Goal: Task Accomplishment & Management: Manage account settings

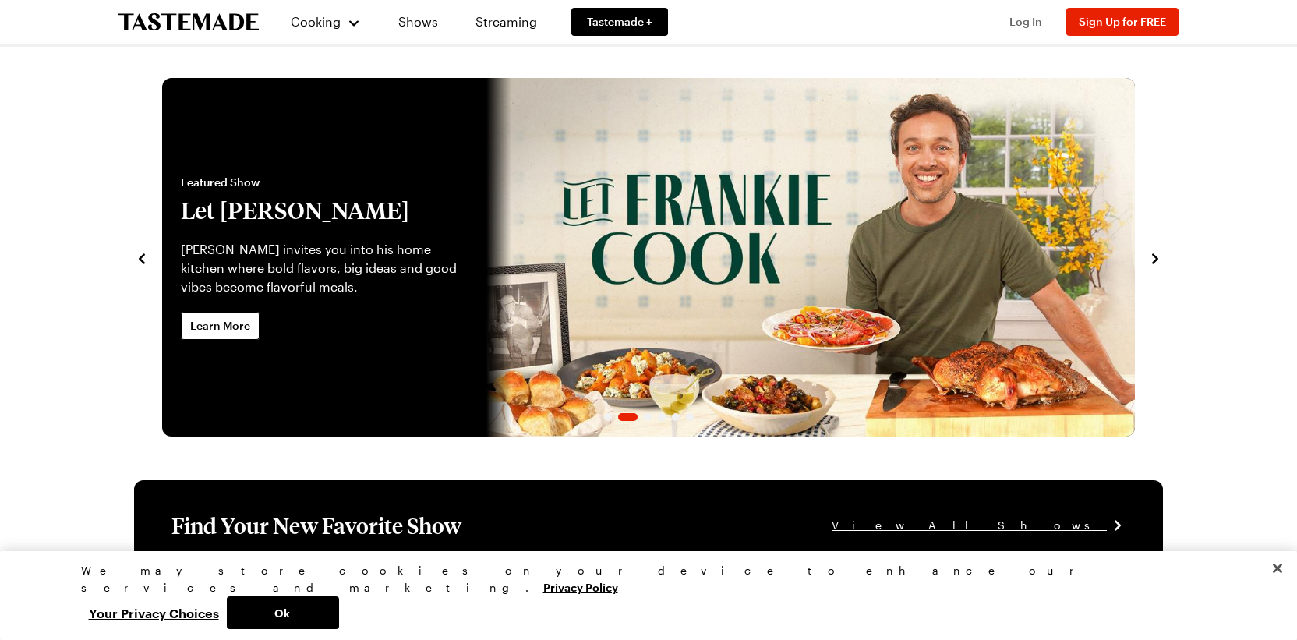
click at [1021, 24] on span "Log In" at bounding box center [1025, 21] width 33 height 13
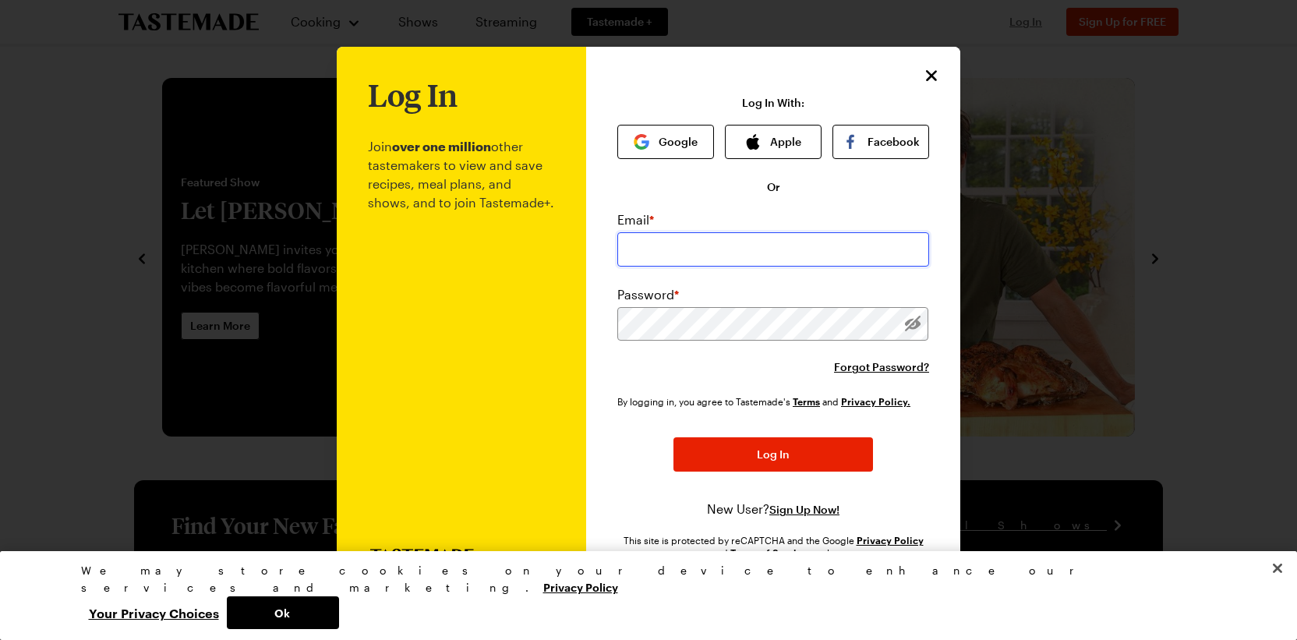
type input "[EMAIL_ADDRESS][DOMAIN_NAME]"
click at [773, 454] on button "Log In" at bounding box center [773, 454] width 200 height 34
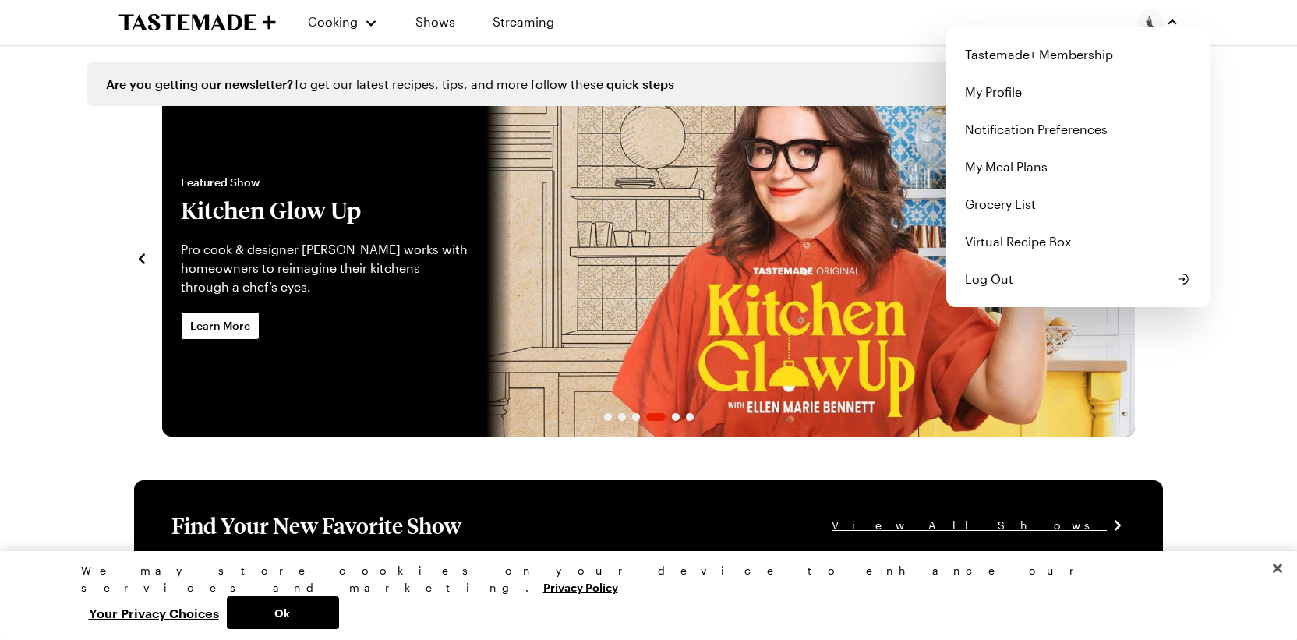
click at [1154, 23] on img "button" at bounding box center [1150, 21] width 25 height 25
click at [1037, 53] on link "Tastemade+ Membership" at bounding box center [1078, 54] width 245 height 37
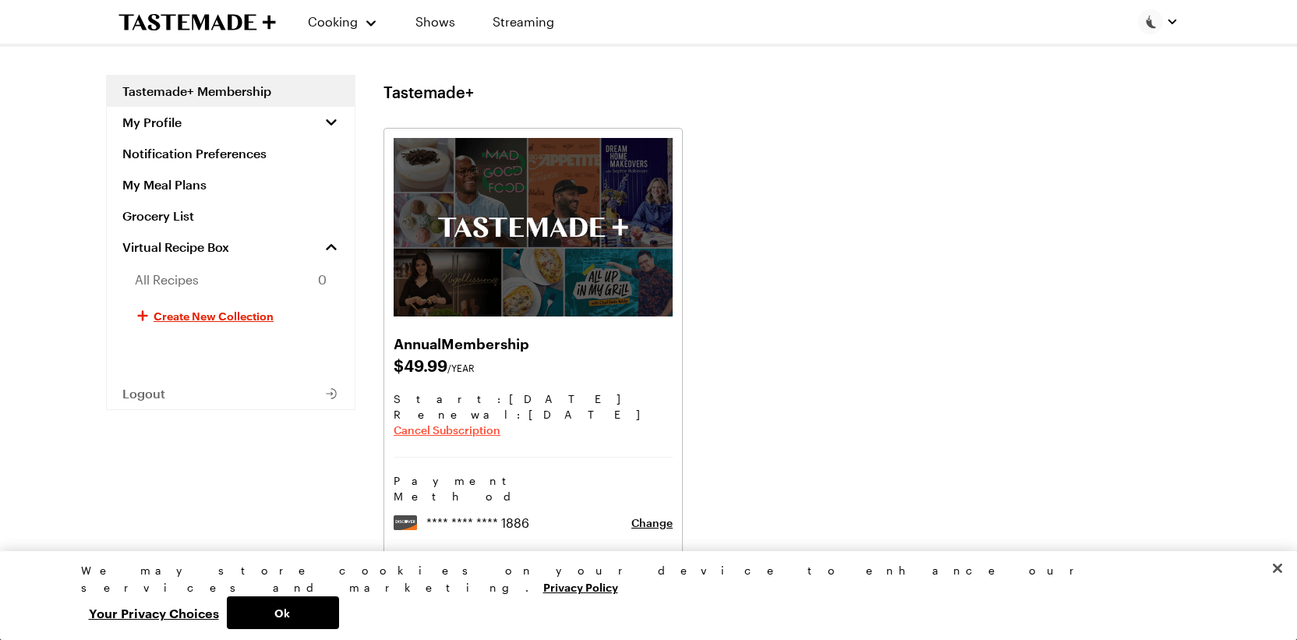
click at [484, 428] on span "Cancel Subscription" at bounding box center [447, 430] width 107 height 16
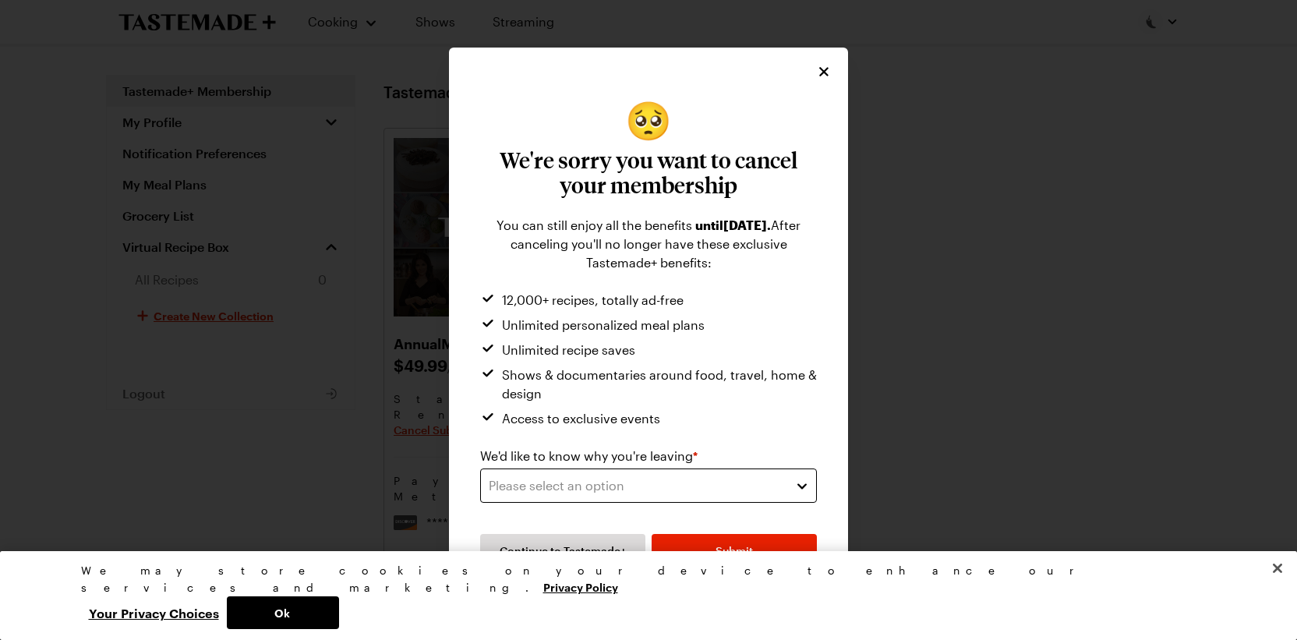
click at [551, 491] on div "Please select an option" at bounding box center [637, 485] width 296 height 19
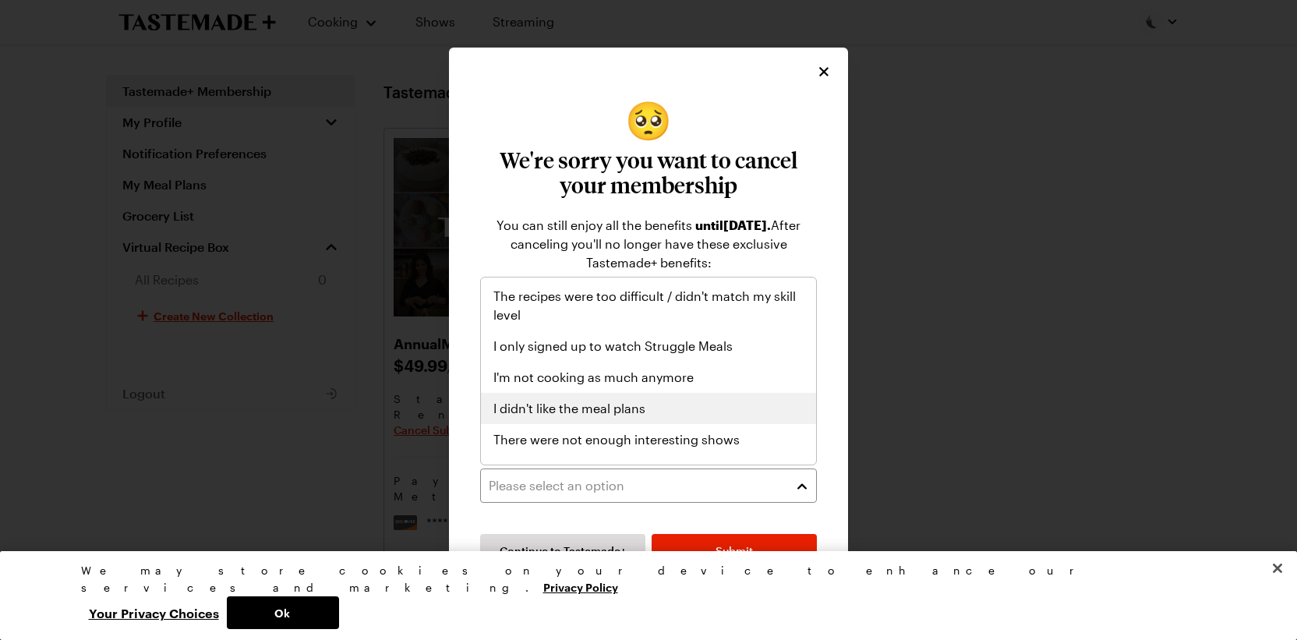
scroll to position [108, 0]
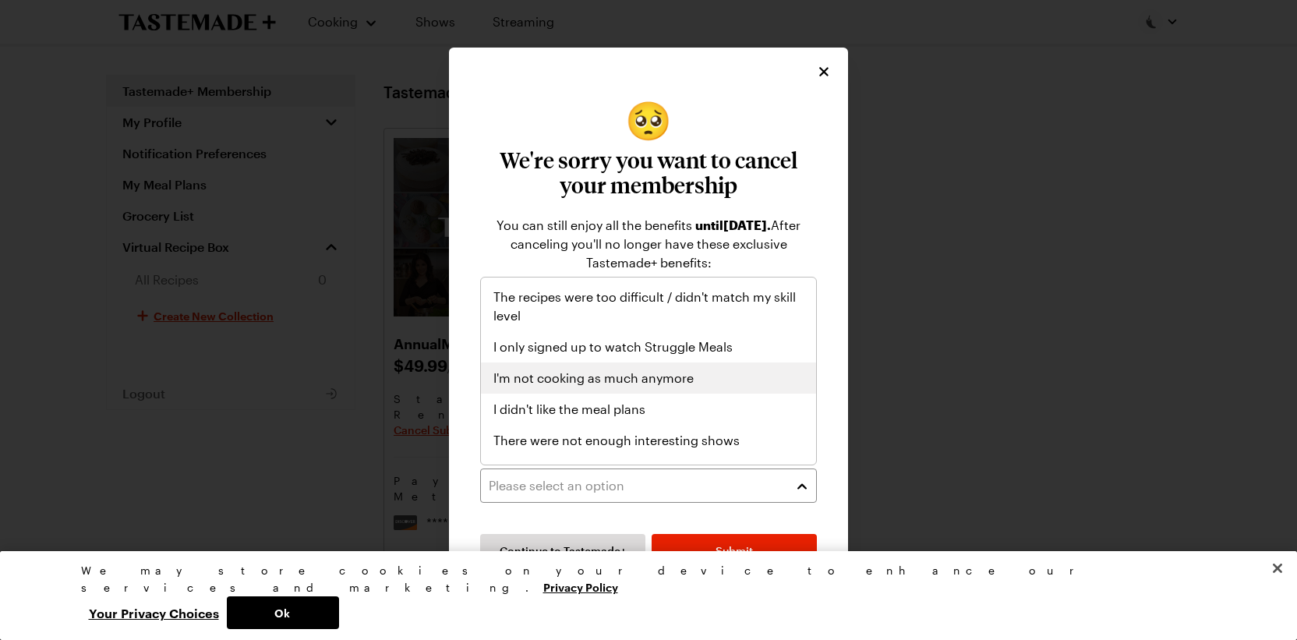
click at [649, 375] on span "I'm not cooking as much anymore" at bounding box center [593, 378] width 200 height 19
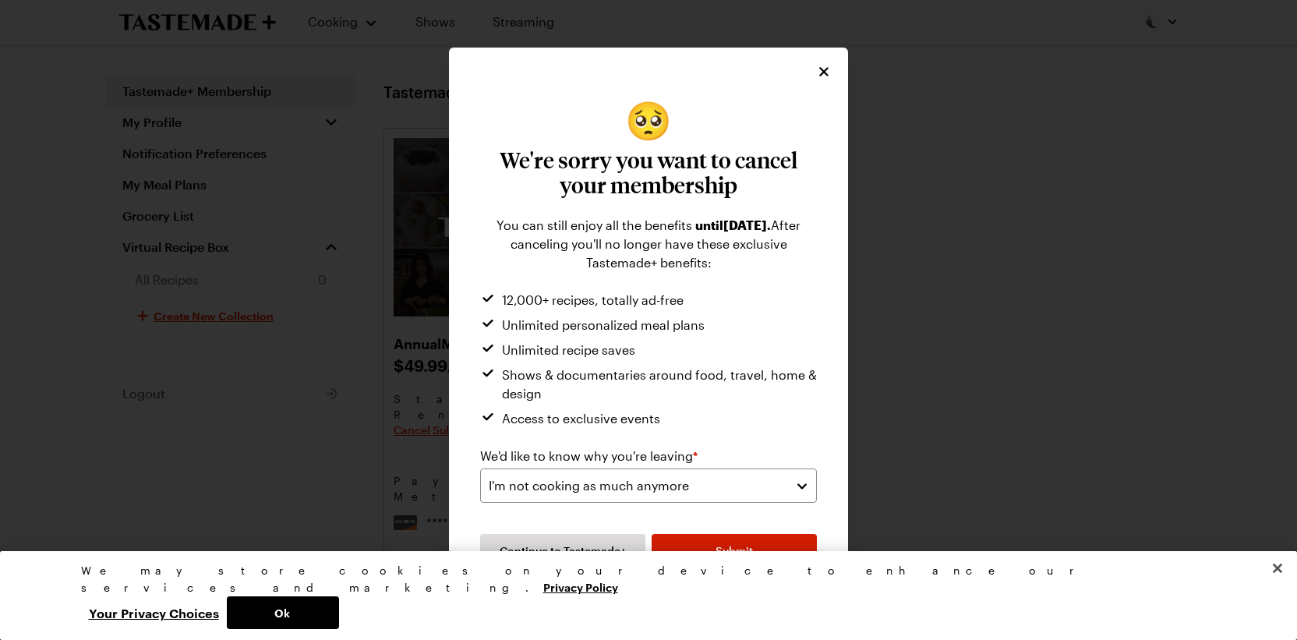
click at [703, 539] on button "Submit" at bounding box center [734, 551] width 165 height 34
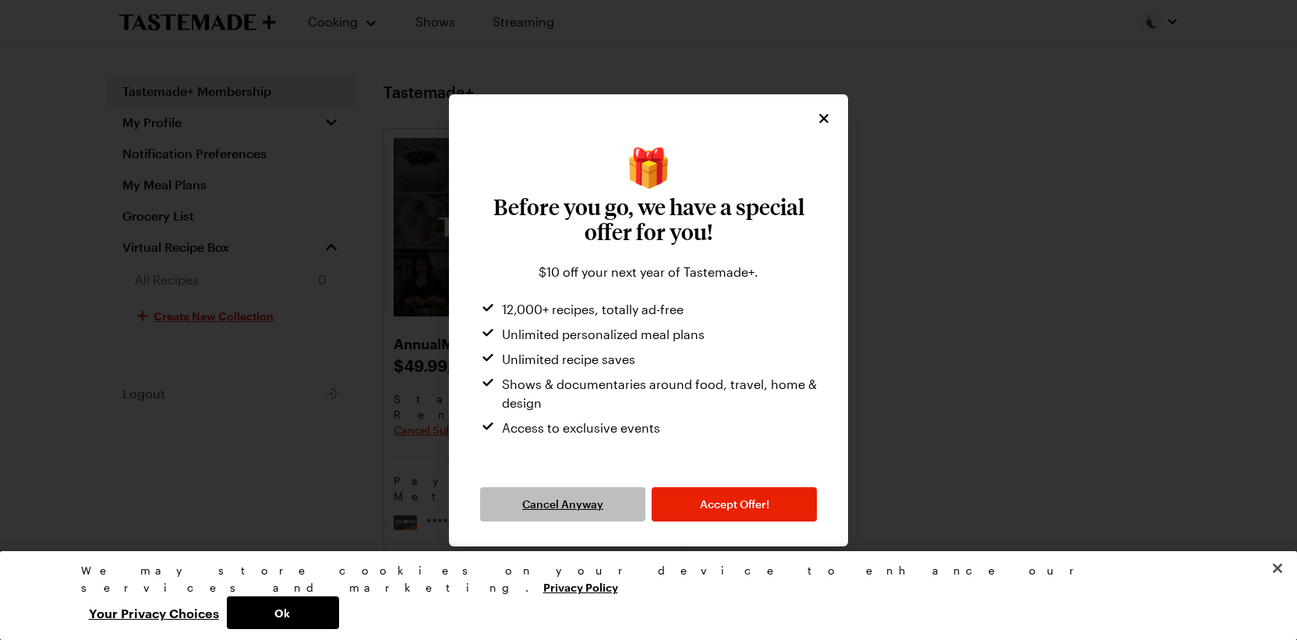
click at [613, 502] on button "Cancel Anyway" at bounding box center [562, 504] width 165 height 34
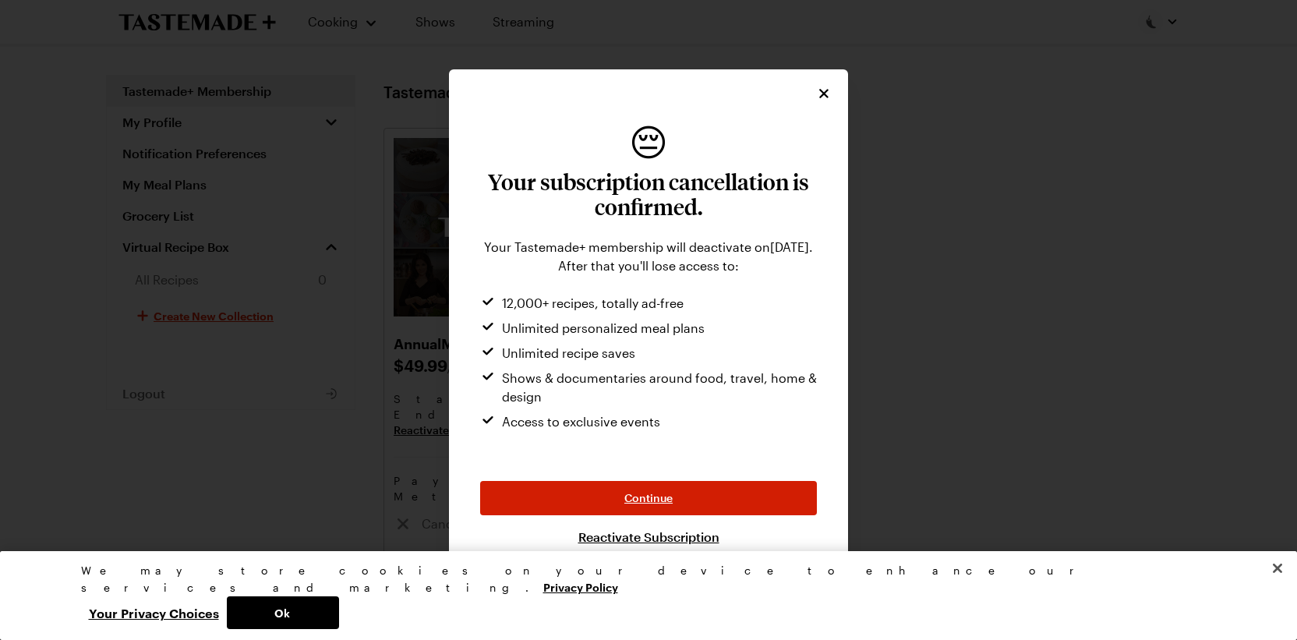
click at [686, 495] on button "Continue" at bounding box center [648, 498] width 337 height 34
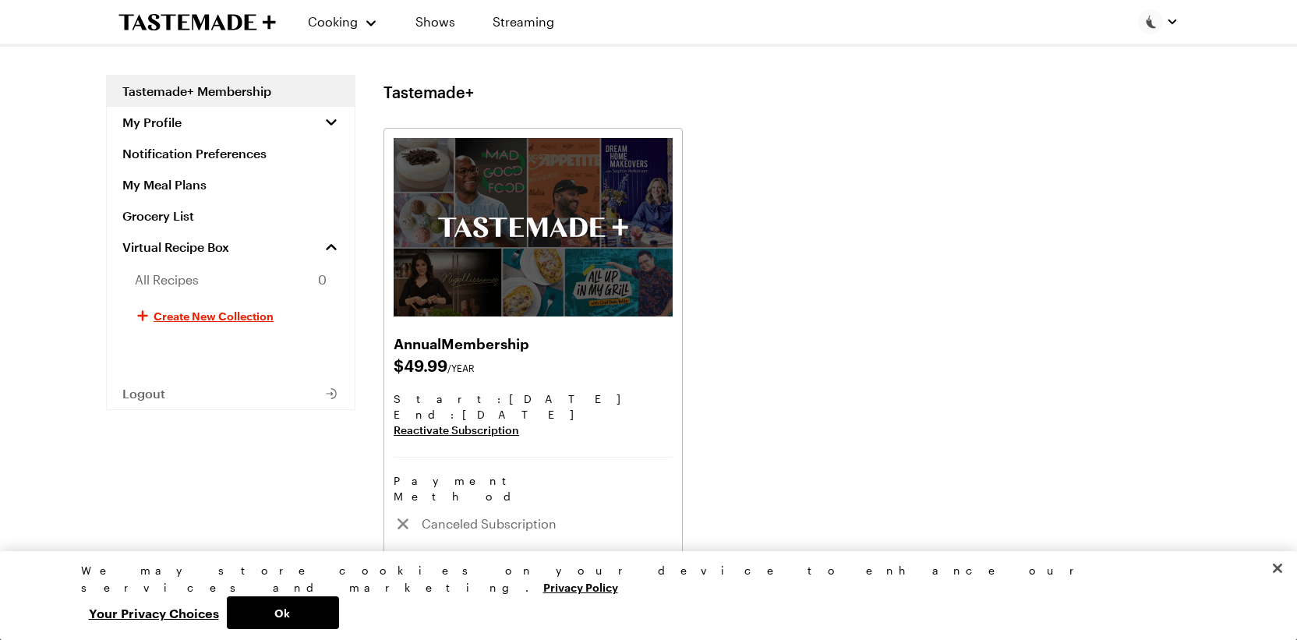
scroll to position [0, 0]
